Goal: Transaction & Acquisition: Book appointment/travel/reservation

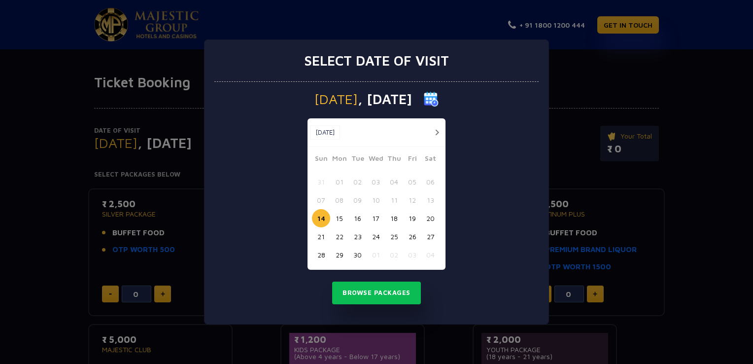
click at [434, 133] on button "button" at bounding box center [437, 132] width 12 height 12
click at [393, 202] on button "09" at bounding box center [394, 200] width 18 height 18
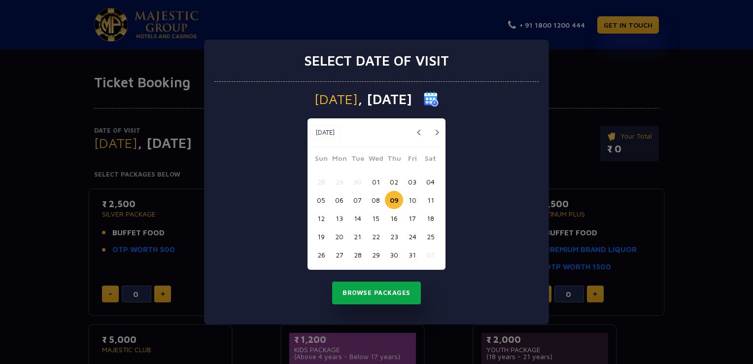
click at [377, 289] on button "Browse Packages" at bounding box center [376, 292] width 89 height 23
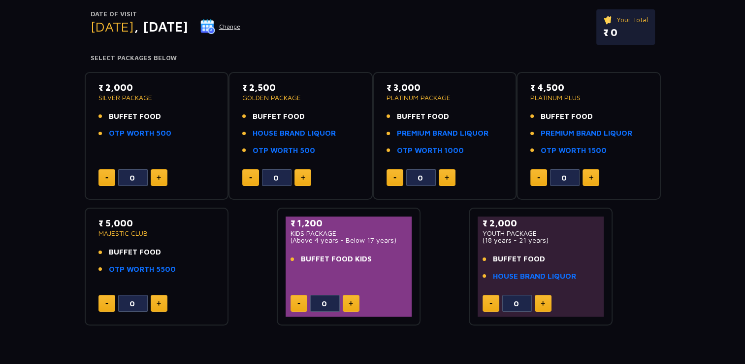
scroll to position [117, 0]
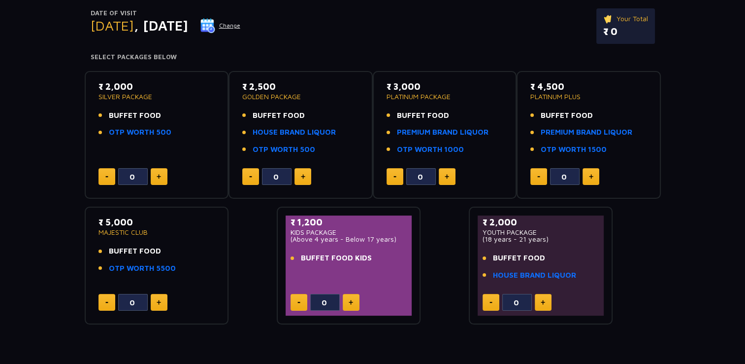
click at [301, 302] on button at bounding box center [299, 302] width 17 height 17
click at [351, 303] on img at bounding box center [351, 302] width 4 height 5
click at [300, 302] on button at bounding box center [299, 302] width 17 height 17
type input "0"
drag, startPoint x: 321, startPoint y: 220, endPoint x: 291, endPoint y: 219, distance: 29.6
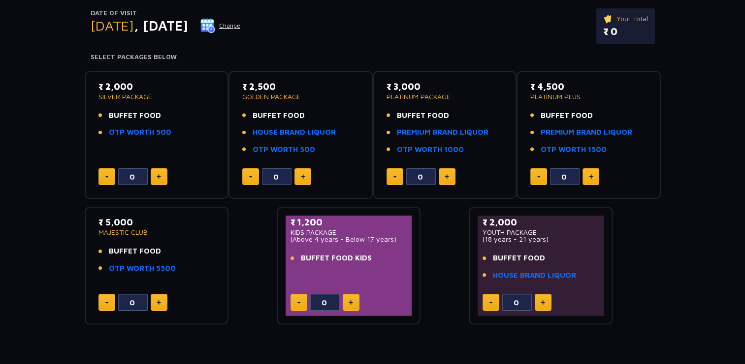
click at [291, 219] on p "₹ 1,200" at bounding box center [349, 221] width 117 height 13
copy p "₹ 1,200"
click at [430, 309] on div "₹ 2,000 SILVER PACKAGE BUFFET FOOD OTP WORTH 500 0 ₹ 2,500 GOLDEN PACKAGE BUFFE…" at bounding box center [373, 194] width 576 height 262
click at [253, 176] on button at bounding box center [250, 176] width 17 height 17
click at [163, 170] on button at bounding box center [159, 176] width 17 height 17
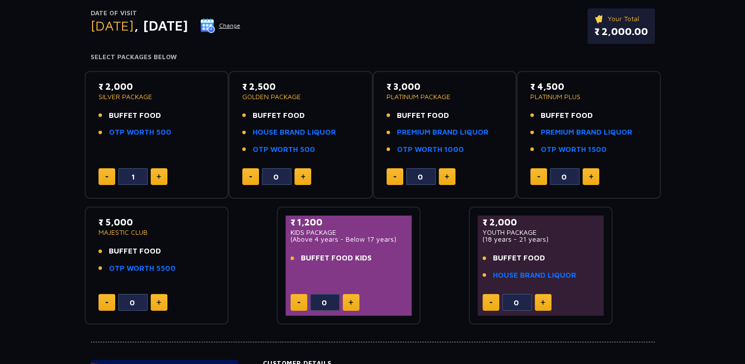
click at [111, 176] on button at bounding box center [107, 176] width 17 height 17
type input "0"
click at [348, 302] on button at bounding box center [351, 302] width 17 height 17
click at [298, 302] on button at bounding box center [299, 302] width 17 height 17
type input "0"
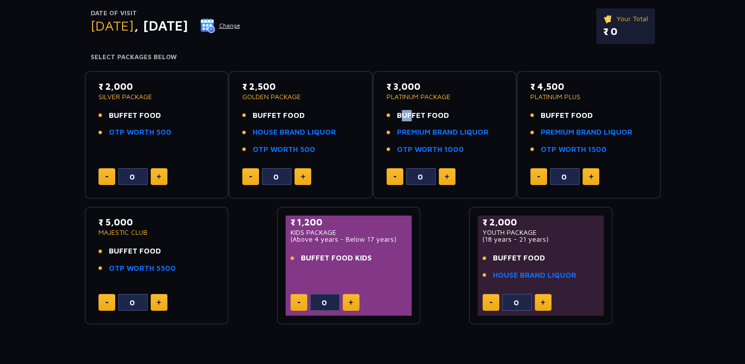
drag, startPoint x: 395, startPoint y: 118, endPoint x: 406, endPoint y: 118, distance: 11.8
click at [406, 118] on li "BUFFET FOOD" at bounding box center [445, 115] width 117 height 11
click at [64, 125] on div "Date of Visit [DATE] Change Your Total ₹ 0 Select Packages Below ₹ 2,000 SILVER…" at bounding box center [372, 148] width 745 height 351
click at [369, 40] on div "Date of Visit [DATE] Change Your Total ₹ 0" at bounding box center [373, 30] width 565 height 45
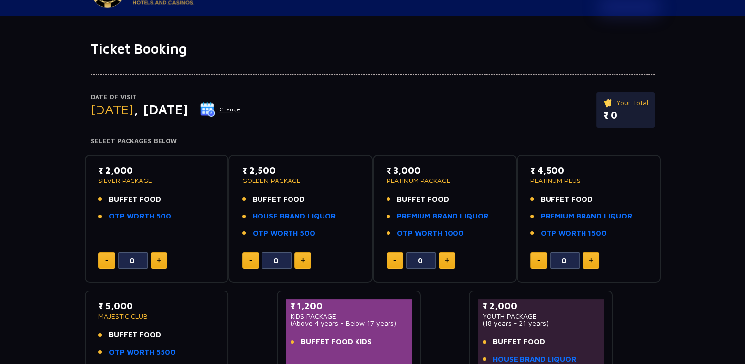
scroll to position [0, 0]
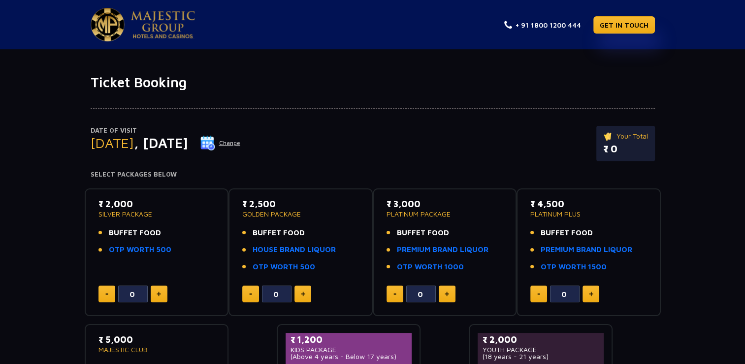
drag, startPoint x: 200, startPoint y: 59, endPoint x: 189, endPoint y: 84, distance: 27.1
click at [189, 84] on div "Ticket Booking Date of Visit [DATE] Change Your Total ₹ 0 Select Packages Below…" at bounding box center [372, 267] width 745 height 436
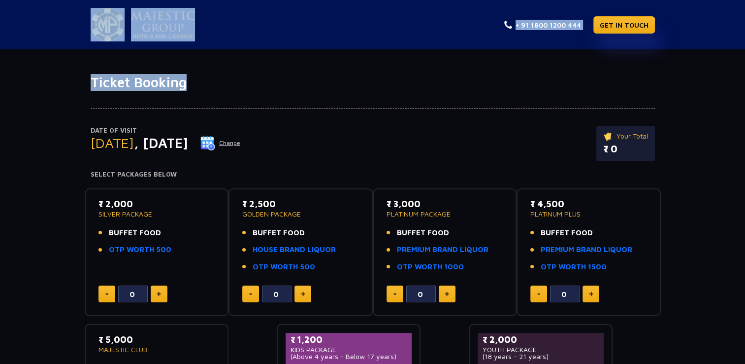
drag, startPoint x: 189, startPoint y: 84, endPoint x: 84, endPoint y: 25, distance: 120.6
click at [84, 25] on app-pages "+ 91 1800 1200 444 GET IN TOUCH Ticket Booking Date of Visit [DATE] Change Your…" at bounding box center [372, 280] width 745 height 560
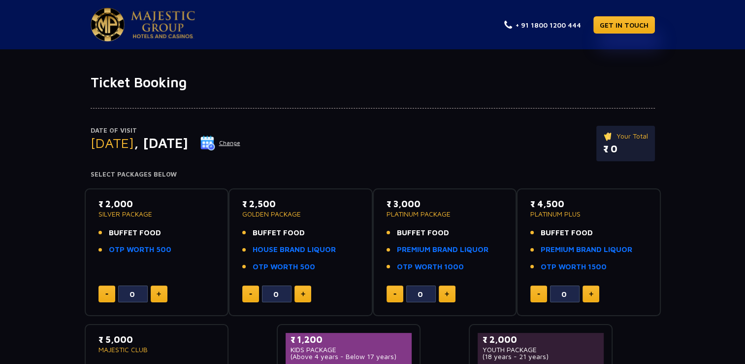
drag, startPoint x: 84, startPoint y: 25, endPoint x: 41, endPoint y: 93, distance: 79.9
click at [41, 93] on div "Date of Visit [DATE] Change Your Total ₹ 0 Select Packages Below ₹ 2,000 SILVER…" at bounding box center [372, 266] width 745 height 351
drag, startPoint x: 187, startPoint y: 87, endPoint x: 93, endPoint y: 83, distance: 94.7
click at [93, 83] on h1 "Ticket Booking" at bounding box center [373, 82] width 565 height 17
drag, startPoint x: 93, startPoint y: 83, endPoint x: 136, endPoint y: 84, distance: 43.4
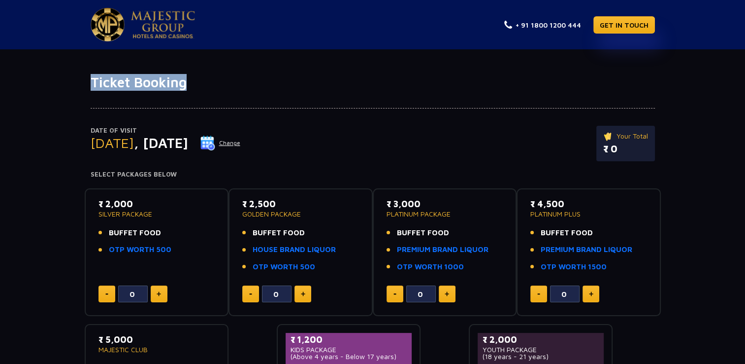
click at [136, 84] on h1 "Ticket Booking" at bounding box center [373, 82] width 565 height 17
click at [215, 145] on img at bounding box center [207, 142] width 15 height 15
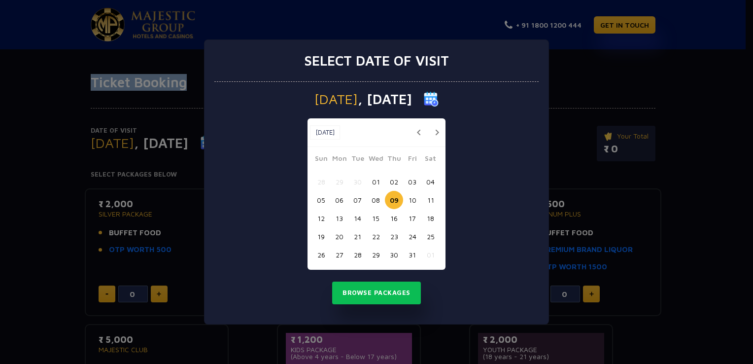
click at [396, 185] on button "02" at bounding box center [394, 181] width 18 height 18
click at [389, 292] on button "Browse Packages" at bounding box center [376, 292] width 89 height 23
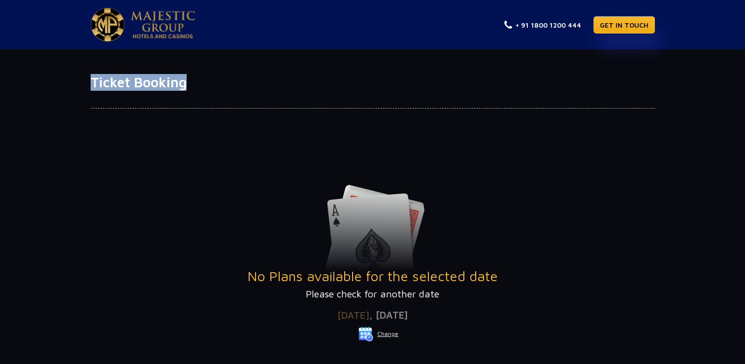
click at [365, 336] on img at bounding box center [366, 333] width 15 height 15
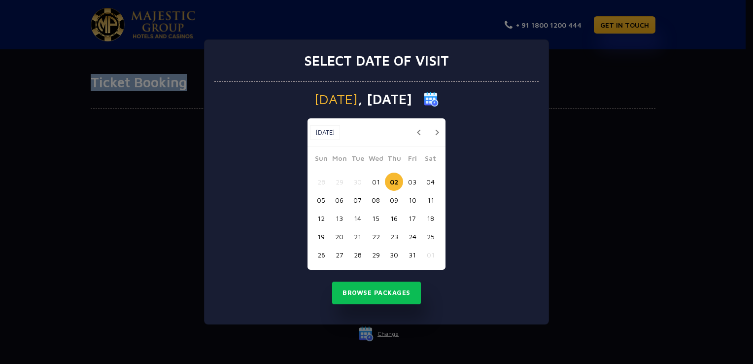
click at [376, 180] on button "01" at bounding box center [376, 181] width 18 height 18
click at [379, 289] on button "Browse Packages" at bounding box center [376, 292] width 89 height 23
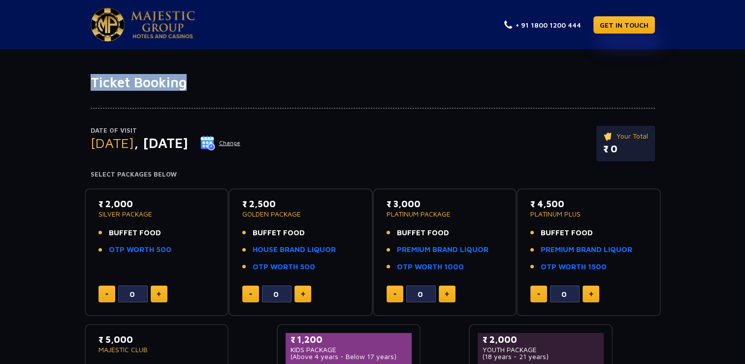
click at [215, 137] on img at bounding box center [207, 142] width 15 height 15
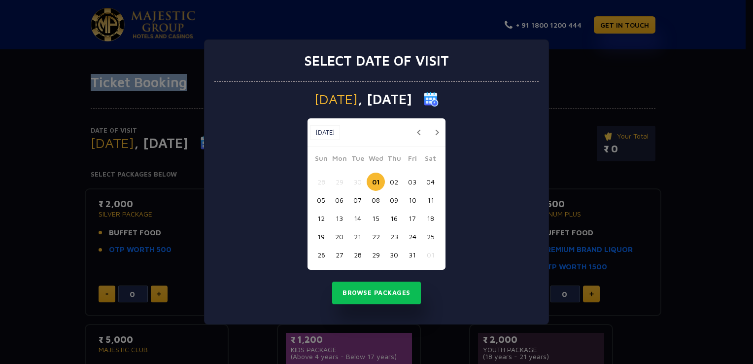
click at [412, 199] on button "10" at bounding box center [412, 200] width 18 height 18
click at [430, 200] on button "11" at bounding box center [430, 200] width 18 height 18
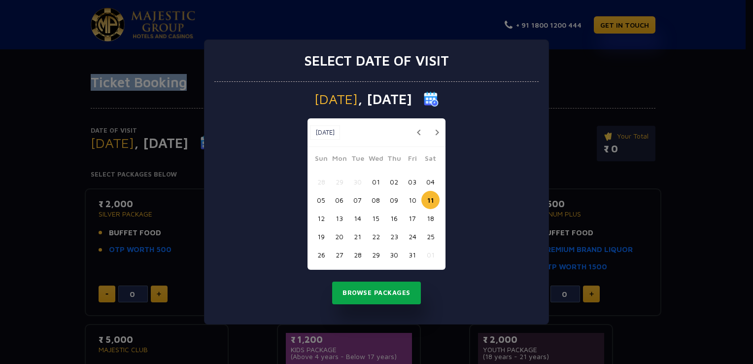
click at [384, 290] on button "Browse Packages" at bounding box center [376, 292] width 89 height 23
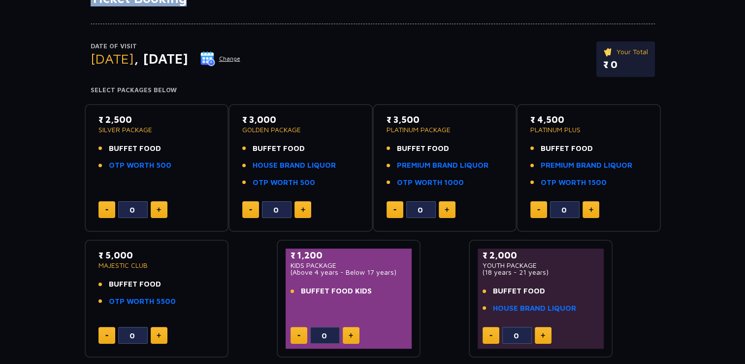
scroll to position [85, 0]
click at [215, 58] on img at bounding box center [207, 58] width 15 height 15
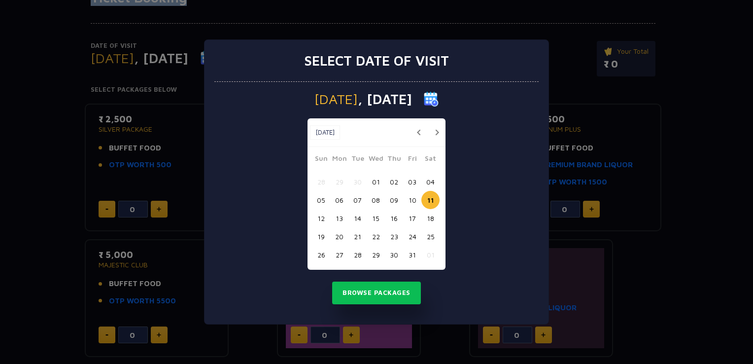
click at [411, 204] on button "10" at bounding box center [412, 200] width 18 height 18
click at [397, 200] on button "09" at bounding box center [394, 200] width 18 height 18
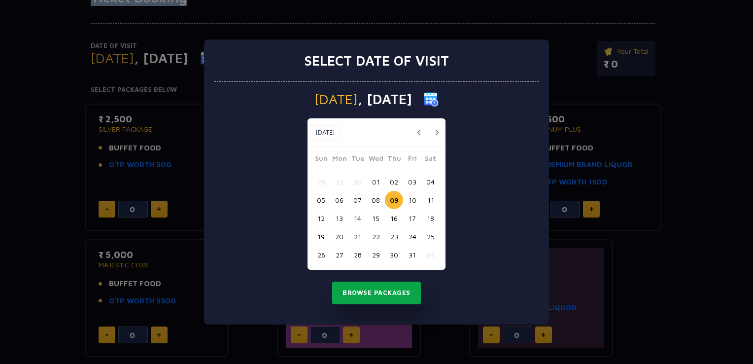
click at [384, 289] on button "Browse Packages" at bounding box center [376, 292] width 89 height 23
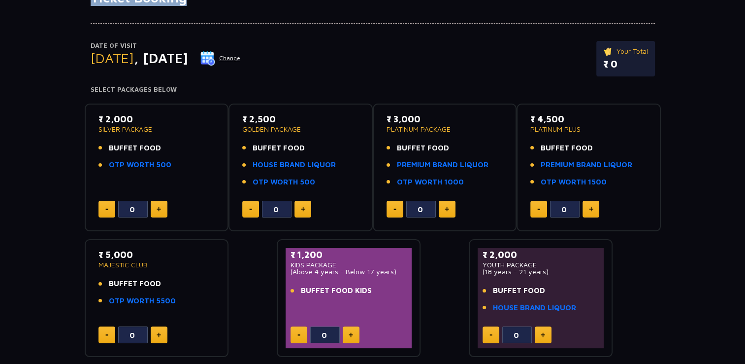
click at [162, 208] on button at bounding box center [159, 208] width 17 height 17
type input "1"
click at [307, 206] on button at bounding box center [303, 208] width 17 height 17
type input "1"
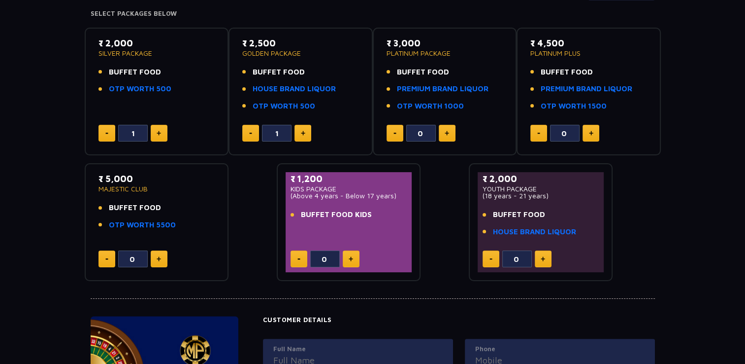
scroll to position [161, 0]
click at [357, 259] on button at bounding box center [351, 258] width 17 height 17
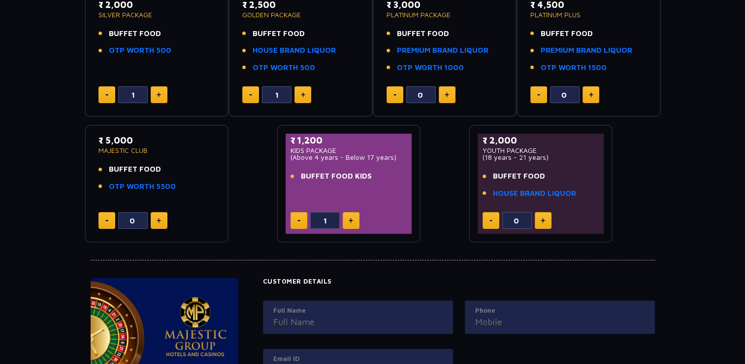
scroll to position [207, 0]
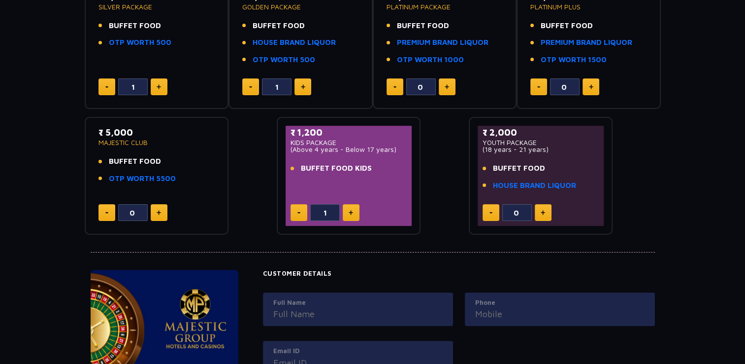
click at [302, 209] on button at bounding box center [299, 212] width 17 height 17
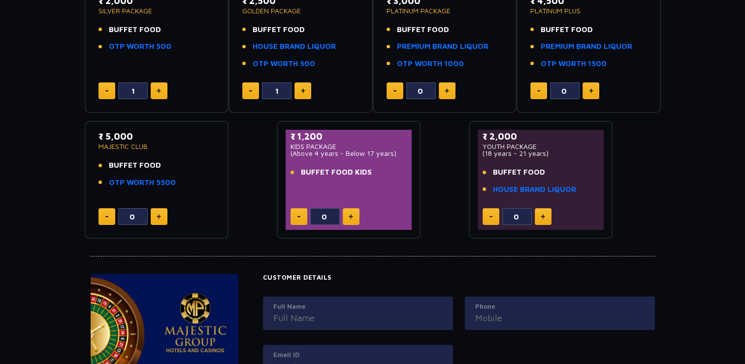
scroll to position [203, 0]
click at [349, 187] on div "₹ 1,200 KIDS PACKAGE (Above 4 years - Below 17 years) BUFFET FOOD KIDS 0" at bounding box center [349, 180] width 127 height 100
click at [351, 214] on img at bounding box center [351, 216] width 4 height 5
type input "1"
click at [300, 215] on button at bounding box center [299, 216] width 17 height 17
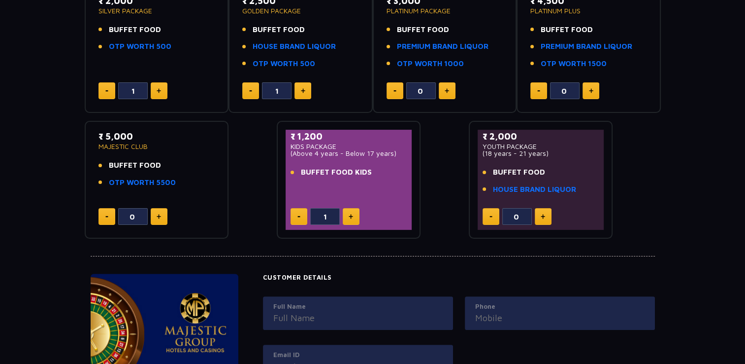
type input "0"
click at [246, 233] on div "₹ 2,000 SILVER PACKAGE BUFFET FOOD OTP WORTH 500 1 ₹ 2,500 GOLDEN PACKAGE BUFFE…" at bounding box center [373, 108] width 576 height 262
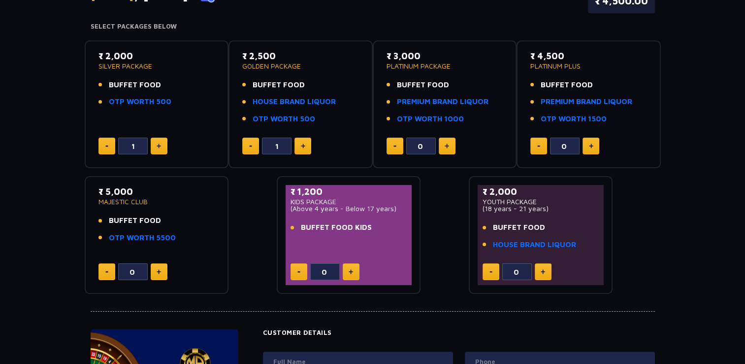
scroll to position [147, 0]
click at [249, 144] on button at bounding box center [250, 146] width 17 height 17
type input "0"
click at [109, 142] on button at bounding box center [107, 146] width 17 height 17
type input "0"
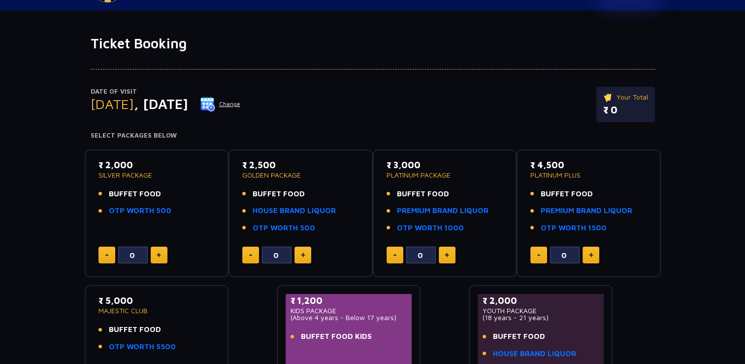
scroll to position [195, 0]
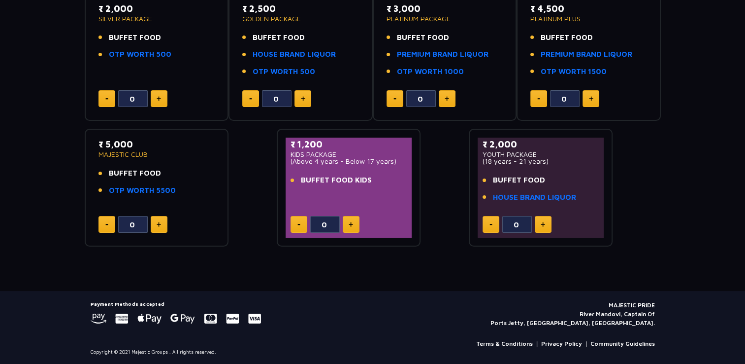
click at [300, 226] on button at bounding box center [299, 224] width 17 height 17
drag, startPoint x: 585, startPoint y: 324, endPoint x: 654, endPoint y: 322, distance: 69.0
click at [654, 322] on p "MAJESTIC PRIDE River Mandovi, Captain Of Ports Jetty, [GEOGRAPHIC_DATA], [GEOGR…" at bounding box center [573, 313] width 165 height 27
click at [536, 318] on div "Payment Methods accepted MAJESTIC PRIDE River Mandovi, Captain Of Ports Jetty, …" at bounding box center [373, 313] width 565 height 27
click at [476, 304] on div "Payment Methods accepted MAJESTIC PRIDE River Mandovi, Captain Of Ports Jetty, …" at bounding box center [373, 313] width 565 height 27
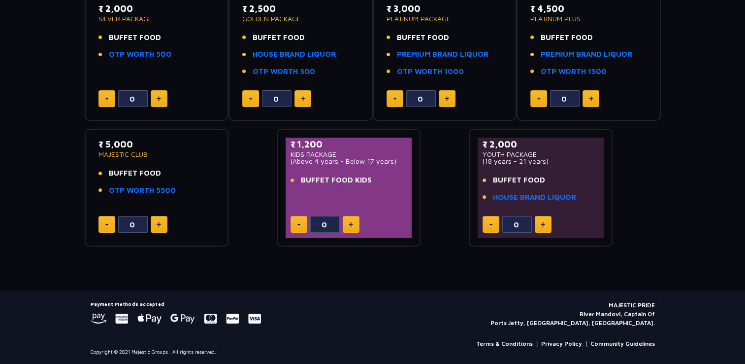
click at [405, 264] on div "Ticket Booking Date of Visit [DATE] Change Your Total ₹ 0 Select Packages Below…" at bounding box center [372, 85] width 745 height 412
click at [304, 226] on button at bounding box center [299, 224] width 17 height 17
click at [353, 226] on button at bounding box center [351, 224] width 17 height 17
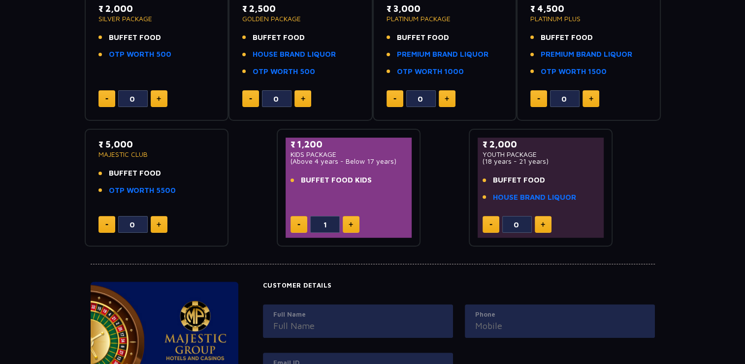
click at [302, 225] on button at bounding box center [299, 224] width 17 height 17
type input "0"
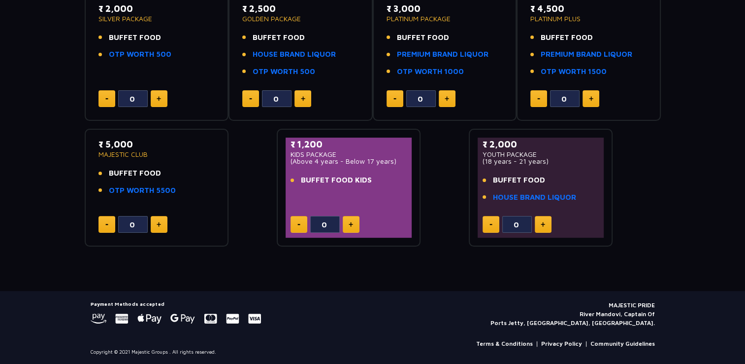
click at [282, 259] on div "Ticket Booking Date of Visit [DATE] Change Your Total ₹ 0 Select Packages Below…" at bounding box center [372, 85] width 745 height 412
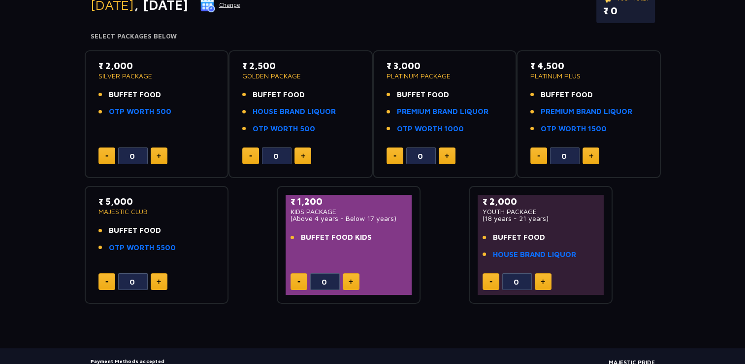
scroll to position [144, 0]
